Goal: Task Accomplishment & Management: Manage account settings

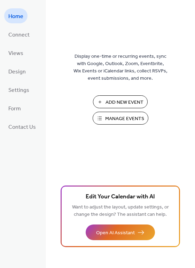
click at [125, 120] on span "Manage Events" at bounding box center [124, 118] width 39 height 7
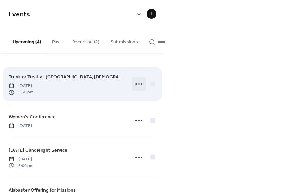
click at [137, 88] on icon at bounding box center [139, 84] width 11 height 11
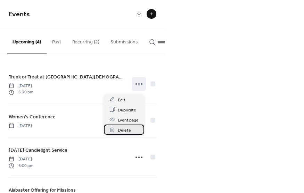
click at [128, 131] on span "Delete" at bounding box center [124, 130] width 13 height 7
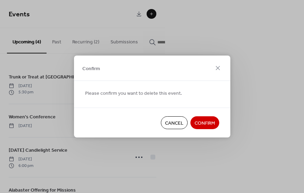
click at [208, 121] on span "Confirm" at bounding box center [205, 123] width 21 height 7
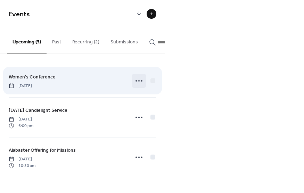
drag, startPoint x: 154, startPoint y: 88, endPoint x: 143, endPoint y: 89, distance: 11.2
click at [143, 88] on div at bounding box center [144, 81] width 24 height 14
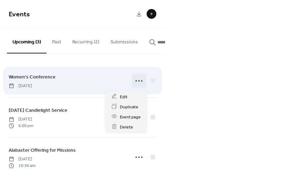
click at [143, 88] on div at bounding box center [139, 81] width 14 height 14
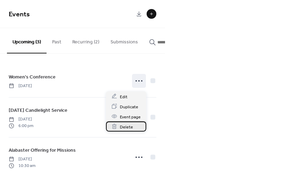
click at [133, 128] on div "Delete" at bounding box center [126, 127] width 40 height 10
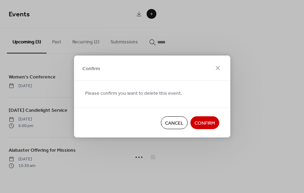
click at [207, 123] on span "Confirm" at bounding box center [205, 123] width 21 height 7
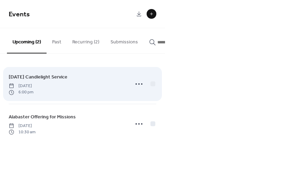
click at [152, 100] on div "Christmas Eve Candlelight Service Wednesday, December 24, 2025 6:00 pm" at bounding box center [83, 84] width 148 height 40
click at [143, 99] on div "Christmas Eve Candlelight Service Wednesday, December 24, 2025 6:00 pm" at bounding box center [83, 84] width 148 height 40
click at [141, 82] on icon at bounding box center [139, 84] width 11 height 11
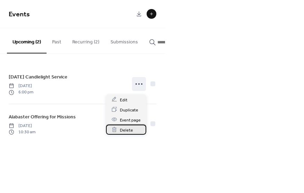
click at [129, 130] on span "Delete" at bounding box center [126, 130] width 13 height 7
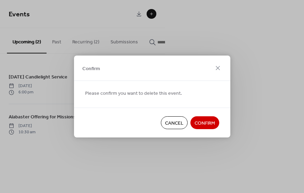
click at [206, 123] on span "Confirm" at bounding box center [205, 123] width 21 height 7
